Goal: Information Seeking & Learning: Stay updated

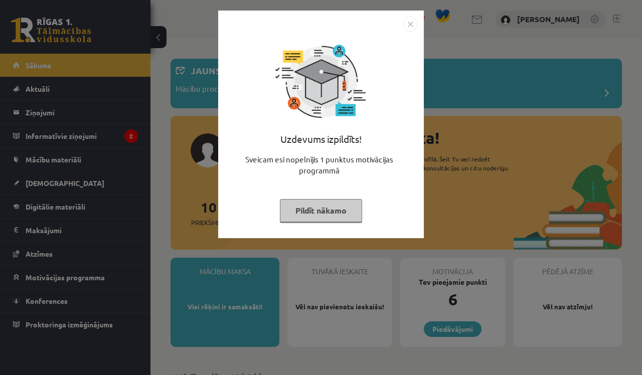
click at [410, 23] on img "Close" at bounding box center [410, 24] width 15 height 15
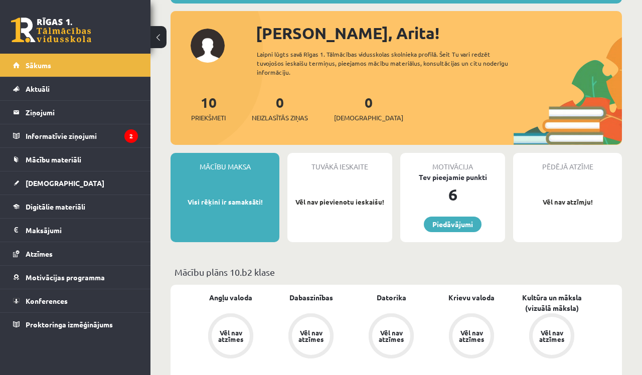
scroll to position [108, 0]
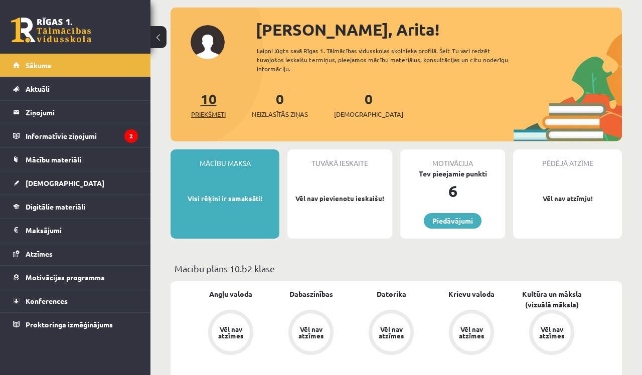
click at [205, 109] on span "Priekšmeti" at bounding box center [208, 114] width 35 height 10
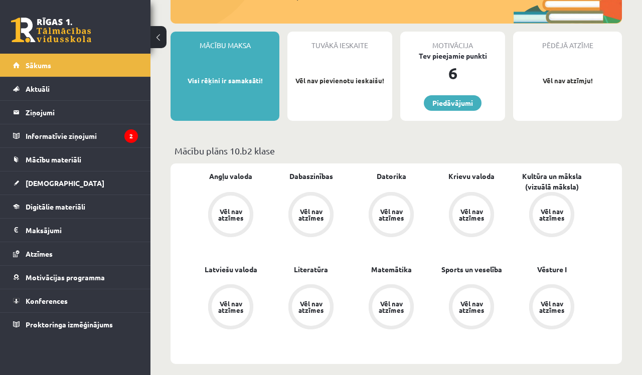
scroll to position [228, 0]
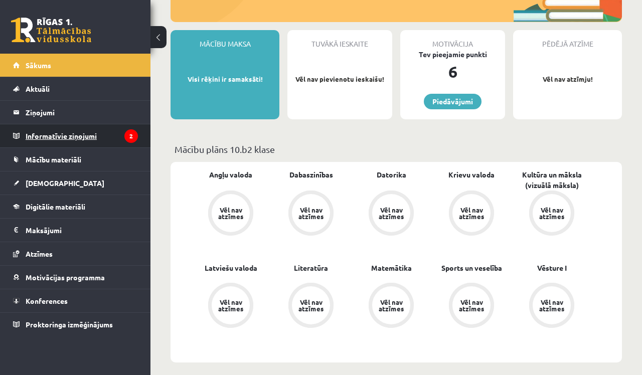
click at [96, 133] on legend "Informatīvie ziņojumi 2" at bounding box center [82, 135] width 112 height 23
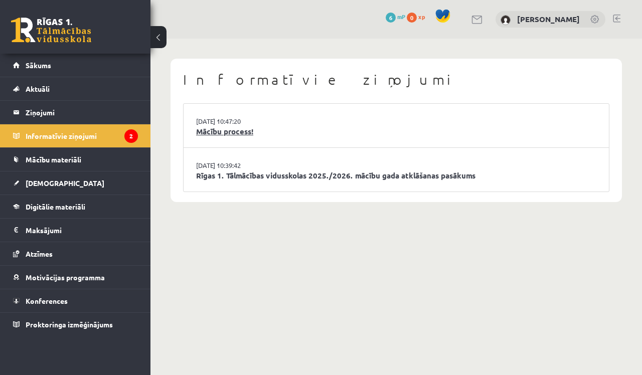
click at [229, 129] on link "Mācību process!" at bounding box center [396, 132] width 400 height 12
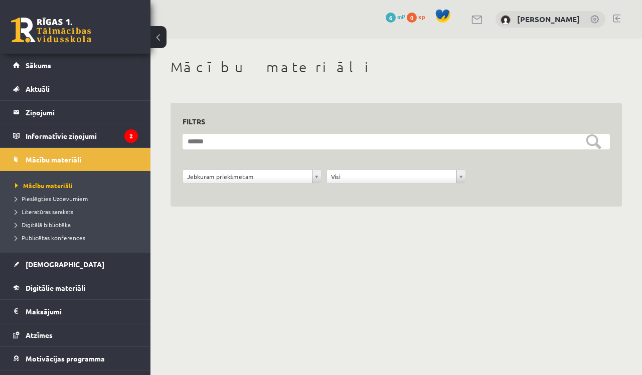
click at [156, 36] on button at bounding box center [158, 37] width 16 height 22
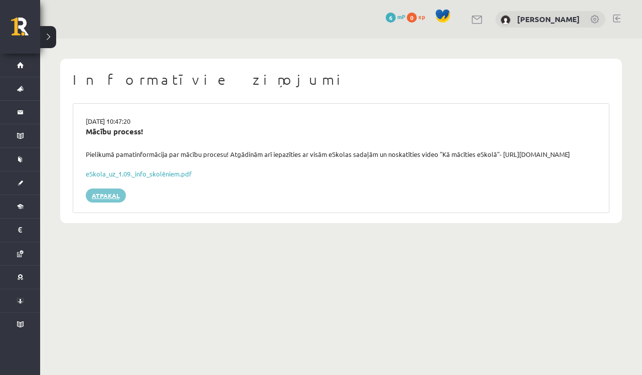
click at [111, 189] on link "Atpakaļ" at bounding box center [106, 195] width 40 height 14
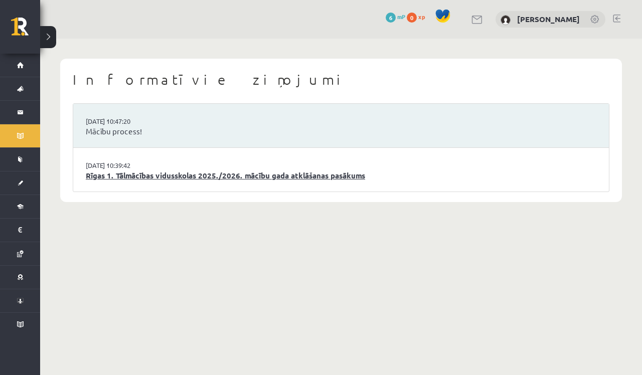
click at [123, 172] on link "Rīgas 1. Tālmācības vidusskolas 2025./2026. mācību gada atklāšanas pasākums" at bounding box center [341, 176] width 510 height 12
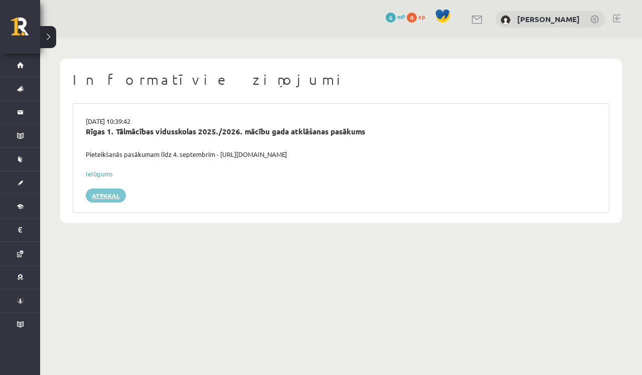
click at [105, 195] on link "Atpakaļ" at bounding box center [106, 195] width 40 height 14
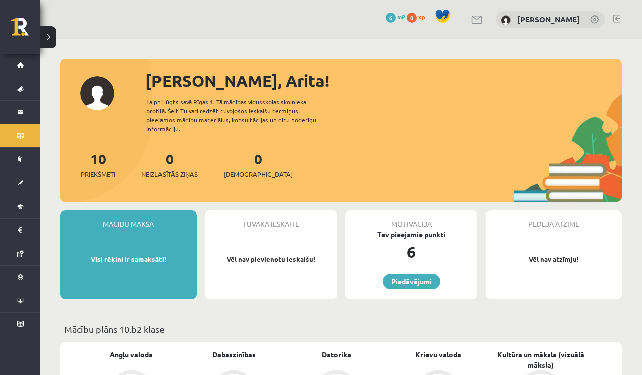
click at [413, 274] on link "Piedāvājumi" at bounding box center [412, 282] width 58 height 16
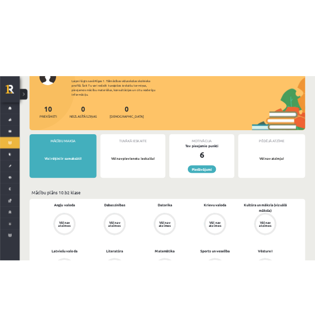
scroll to position [63, 0]
